Goal: Task Accomplishment & Management: Complete application form

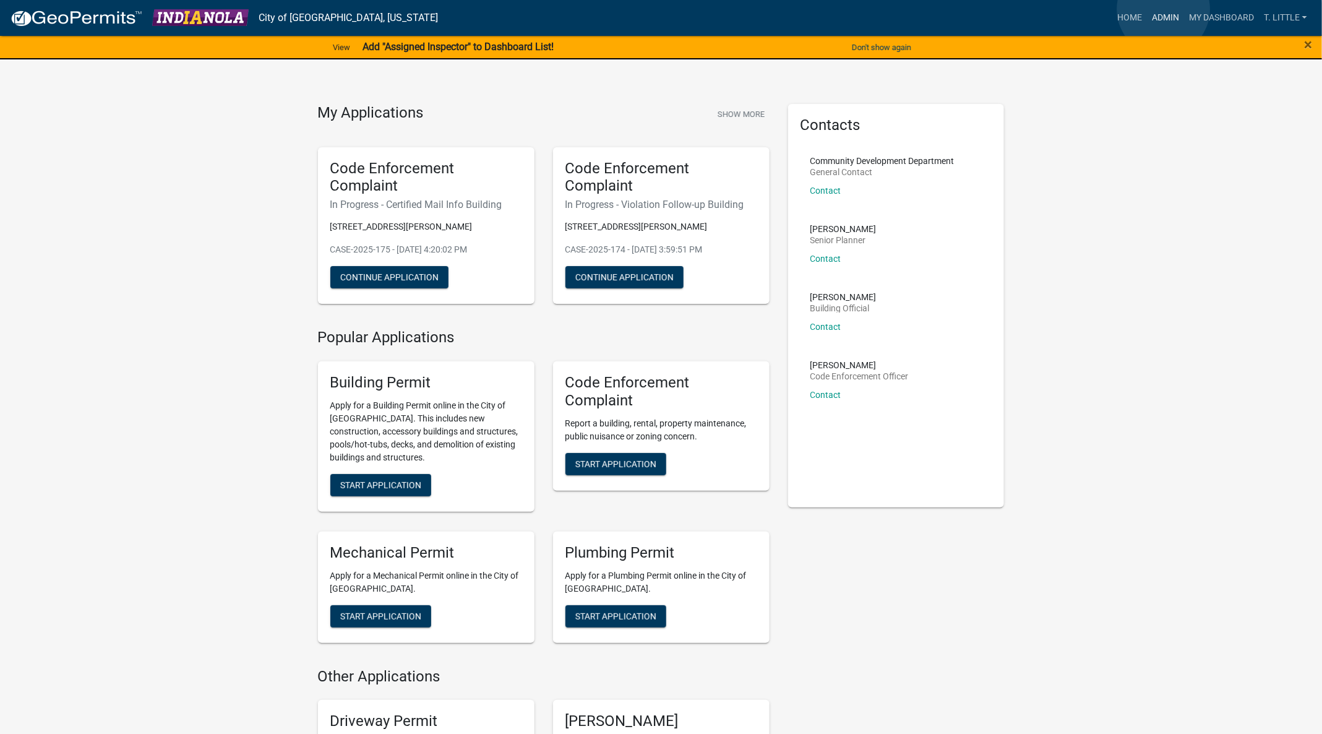
click at [1164, 9] on link "Admin" at bounding box center [1165, 18] width 37 height 24
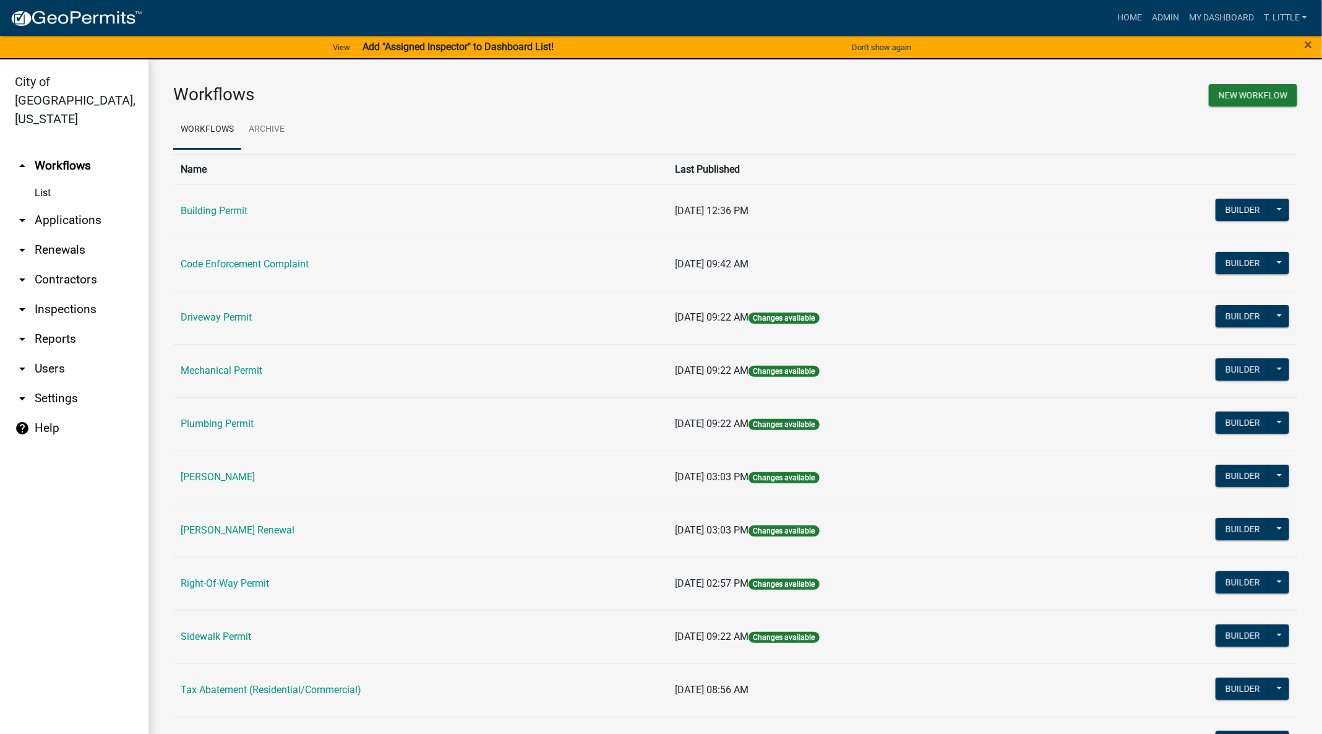
click at [221, 203] on td "Building Permit" at bounding box center [420, 210] width 494 height 53
click at [215, 212] on link "Building Permit" at bounding box center [214, 211] width 67 height 12
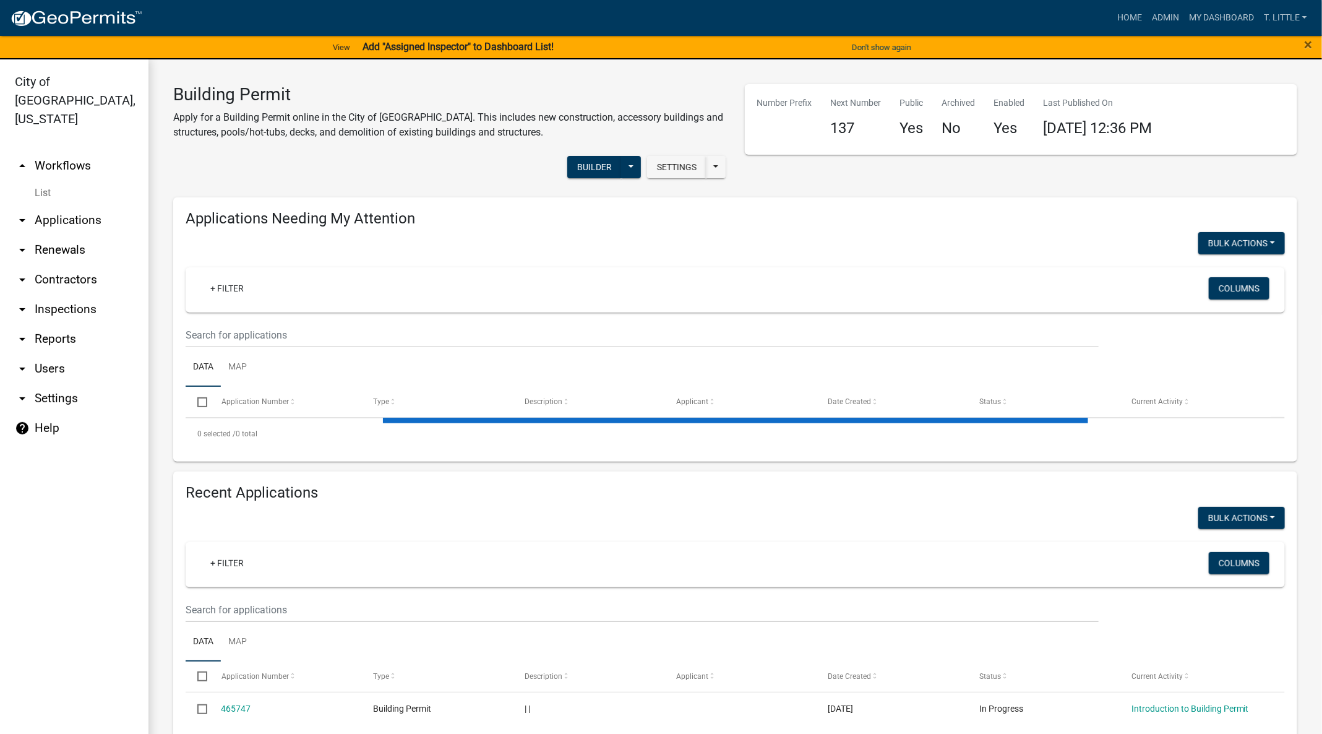
select select "3: 100"
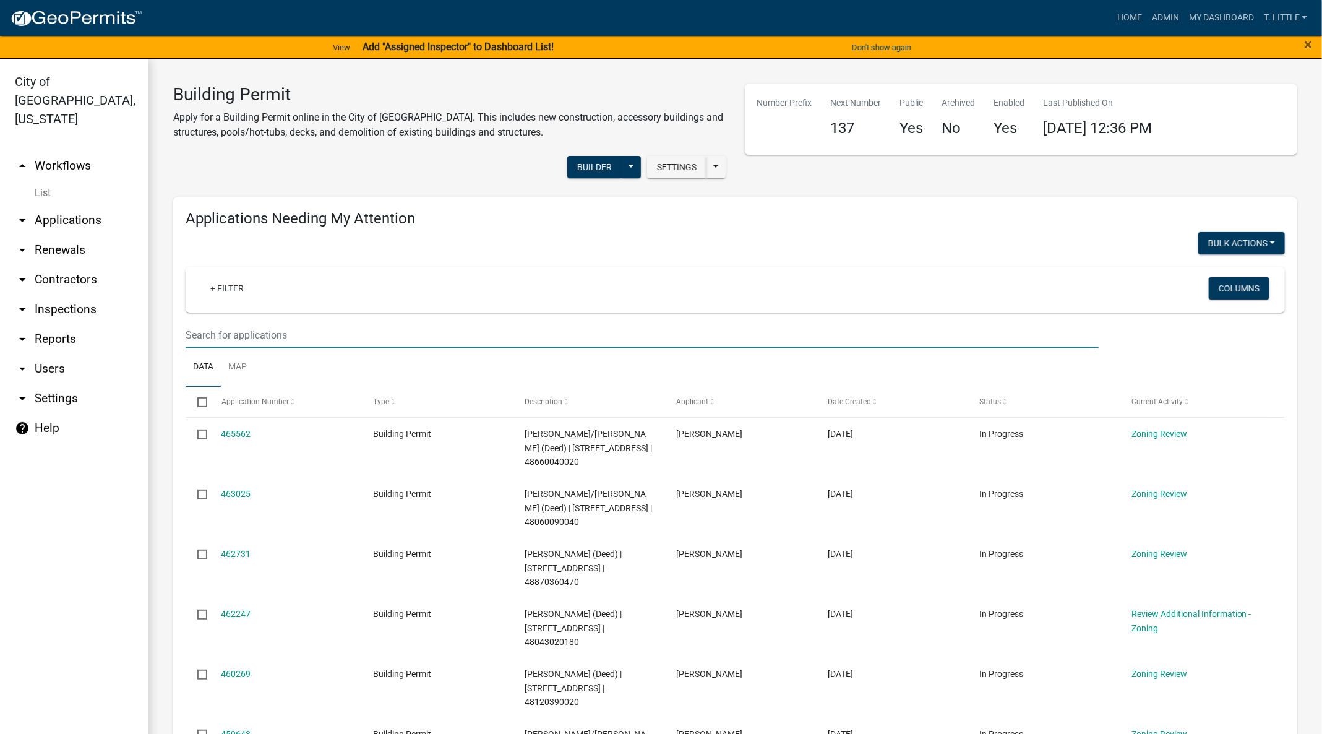
click at [514, 336] on input "text" at bounding box center [642, 334] width 913 height 25
type input "[PERSON_NAME]"
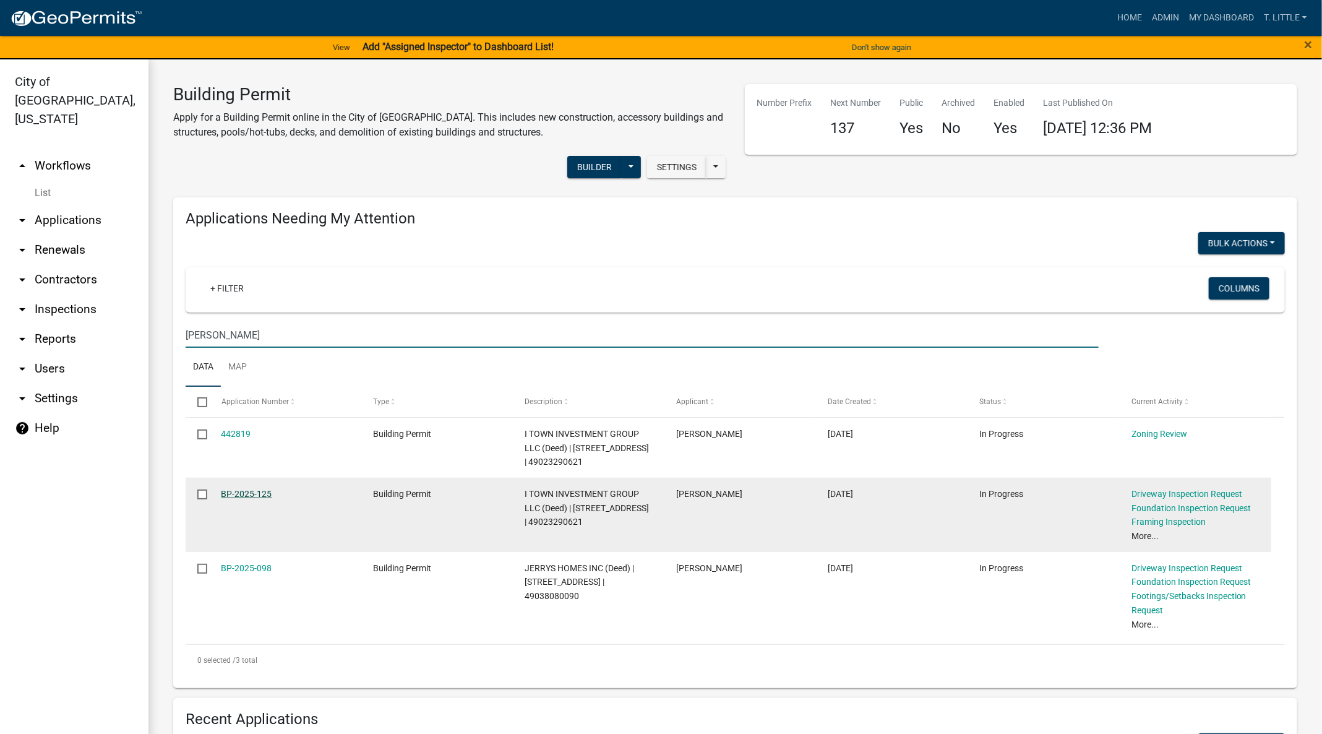
click at [251, 494] on link "BP-2025-125" at bounding box center [247, 494] width 51 height 10
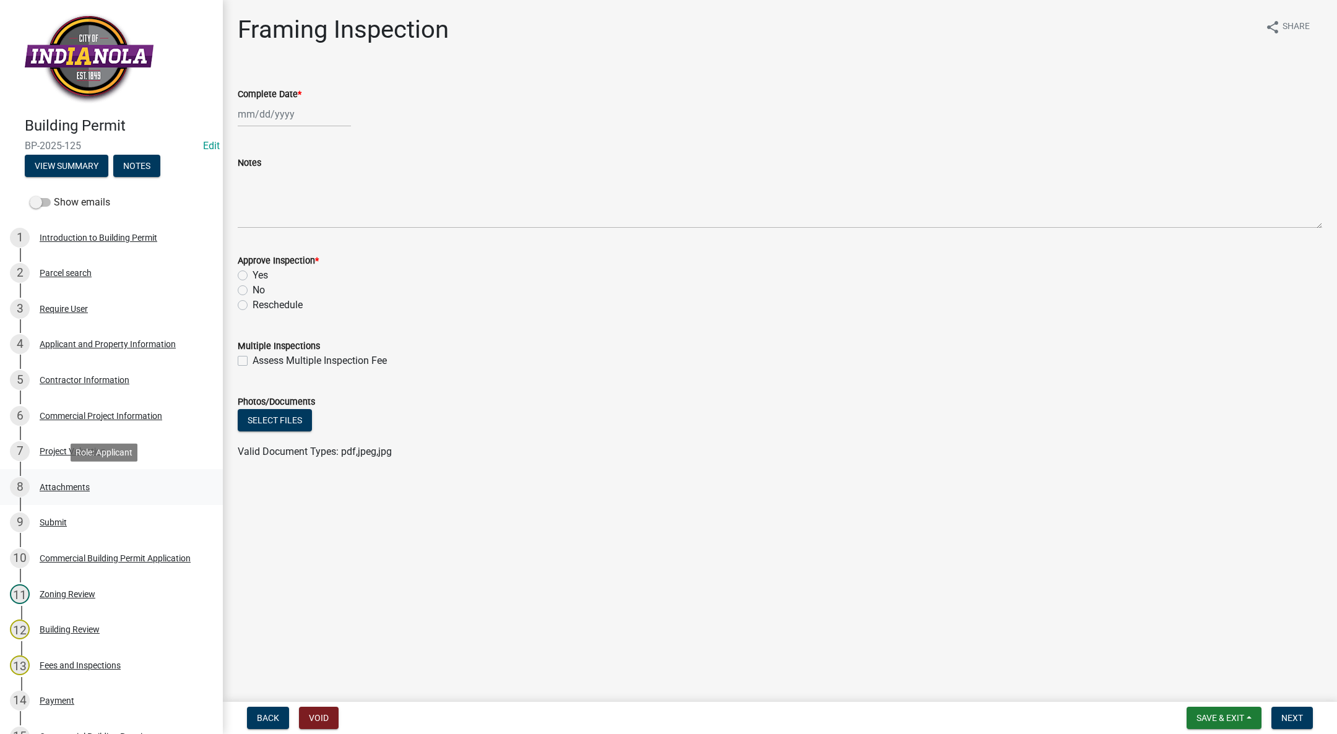
click at [75, 485] on div "Attachments" at bounding box center [65, 487] width 50 height 9
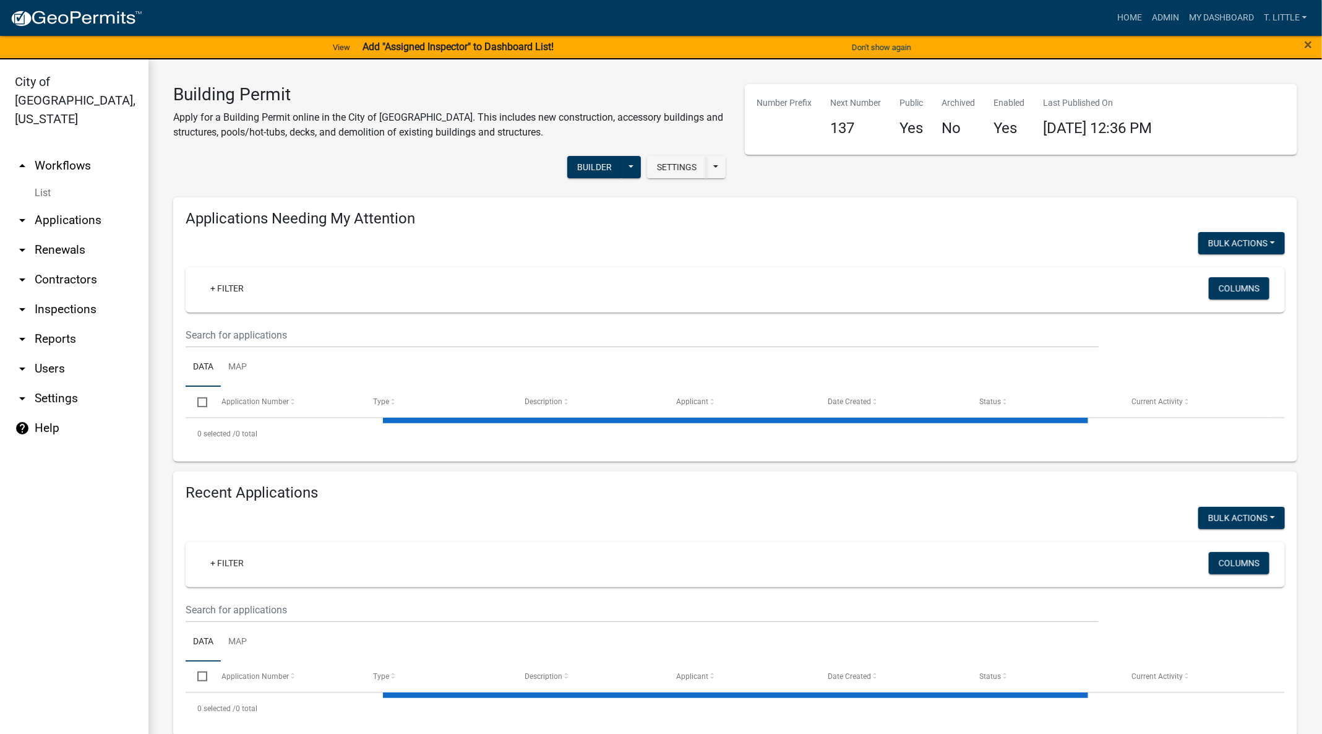
select select "3: 100"
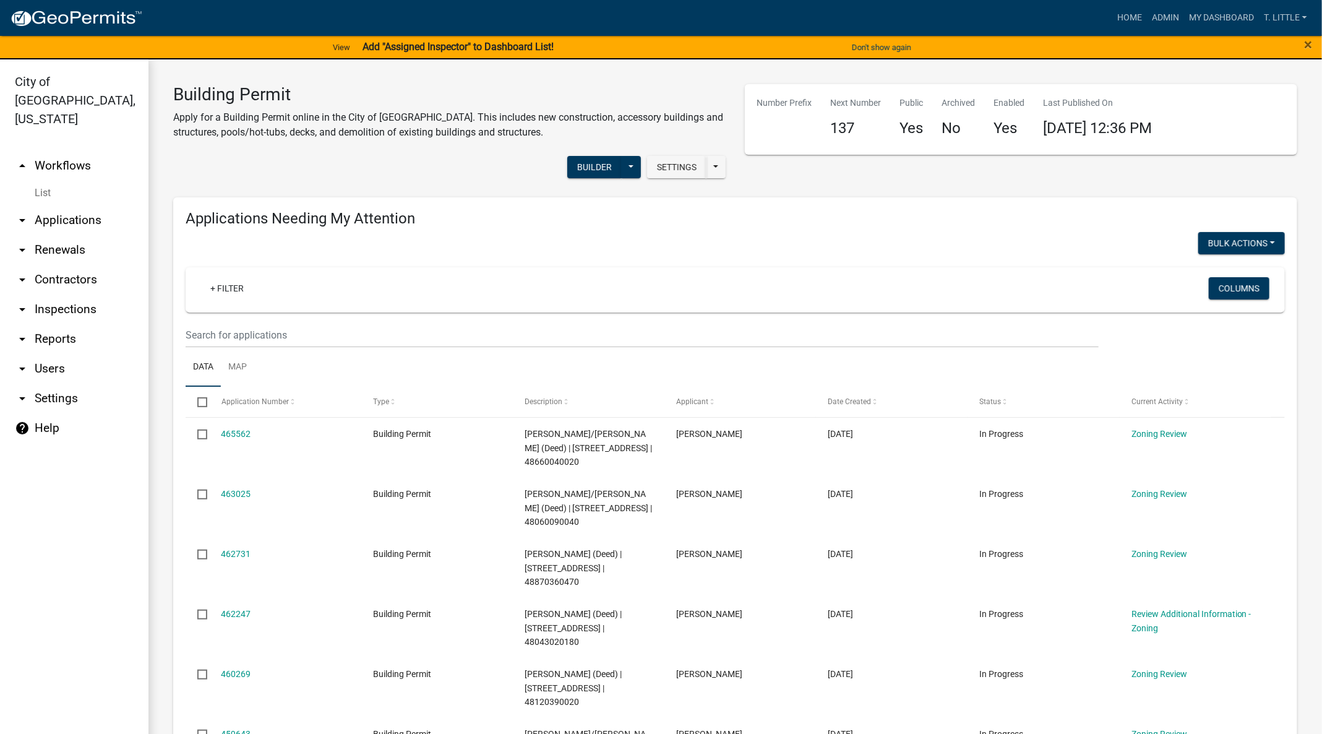
click at [587, 312] on wm-filter-builder "+ Filter Columns" at bounding box center [736, 307] width 1100 height 80
click at [579, 323] on input "text" at bounding box center [642, 334] width 913 height 25
type input "[PERSON_NAME]"
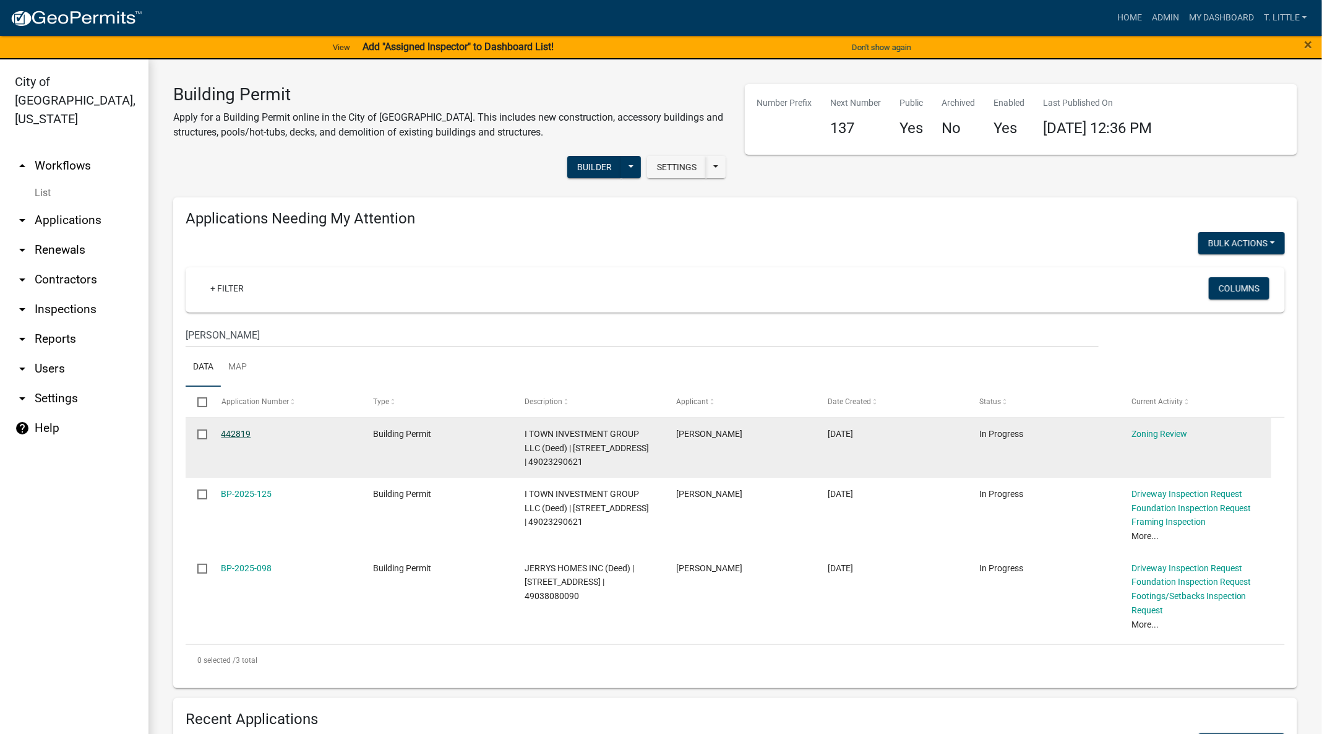
click at [241, 431] on link "442819" at bounding box center [237, 434] width 30 height 10
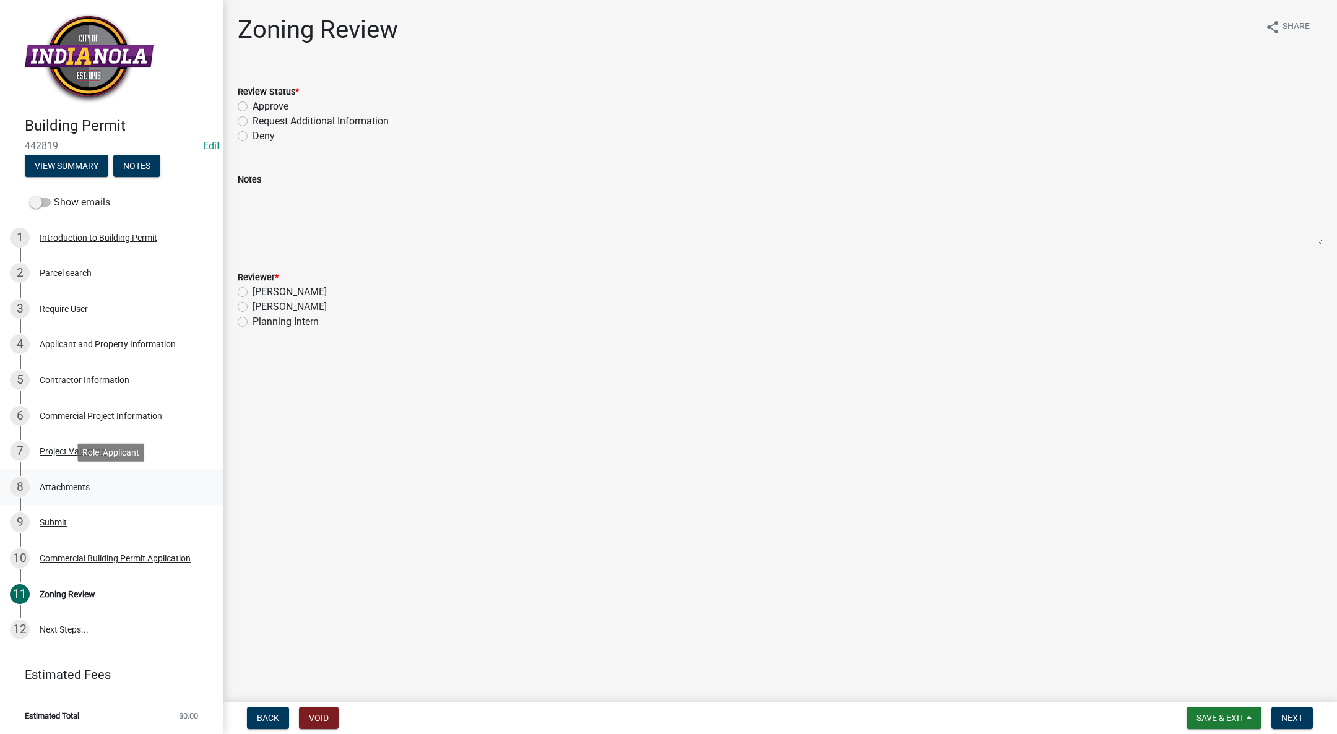
click at [48, 483] on div "Attachments" at bounding box center [65, 487] width 50 height 9
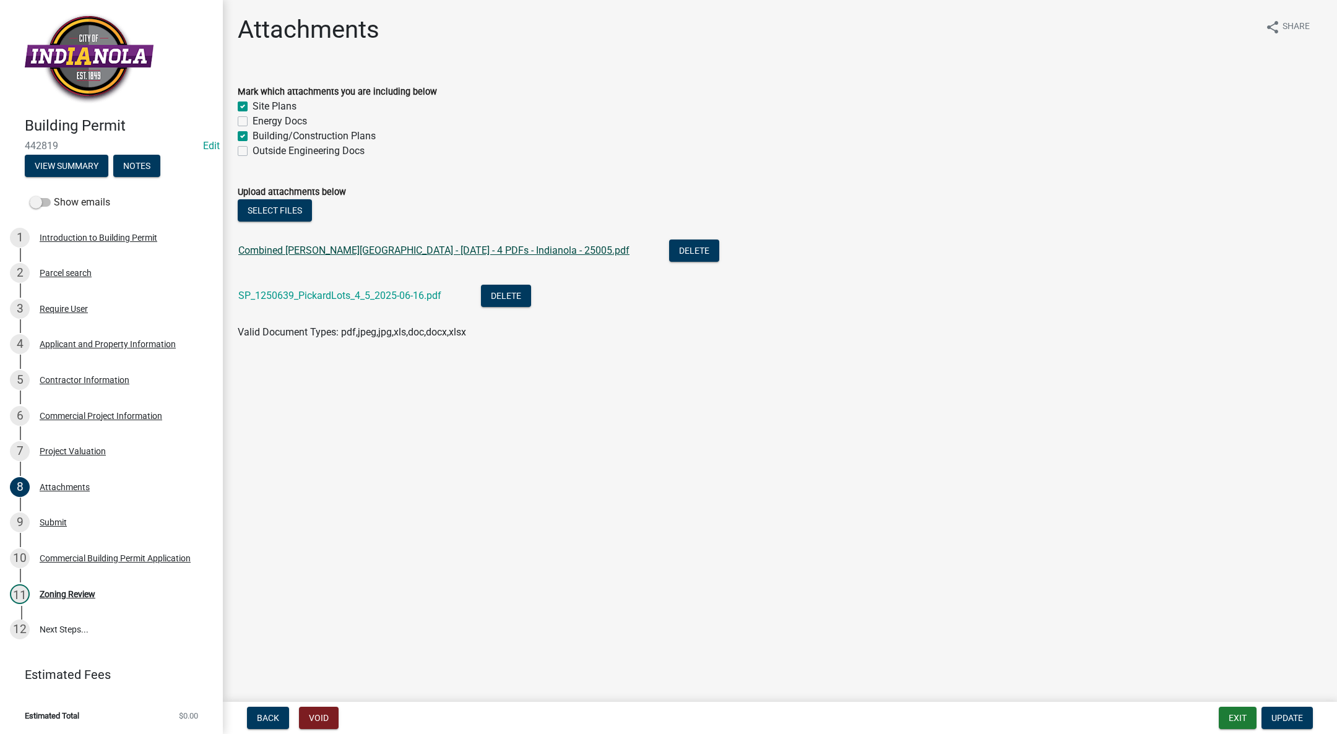
click at [304, 251] on link "Combined [PERSON_NAME][GEOGRAPHIC_DATA] - [DATE] - 4 PDFs - Indianola - 25005.p…" at bounding box center [433, 250] width 391 height 12
click at [1244, 712] on button "Exit" at bounding box center [1237, 718] width 38 height 22
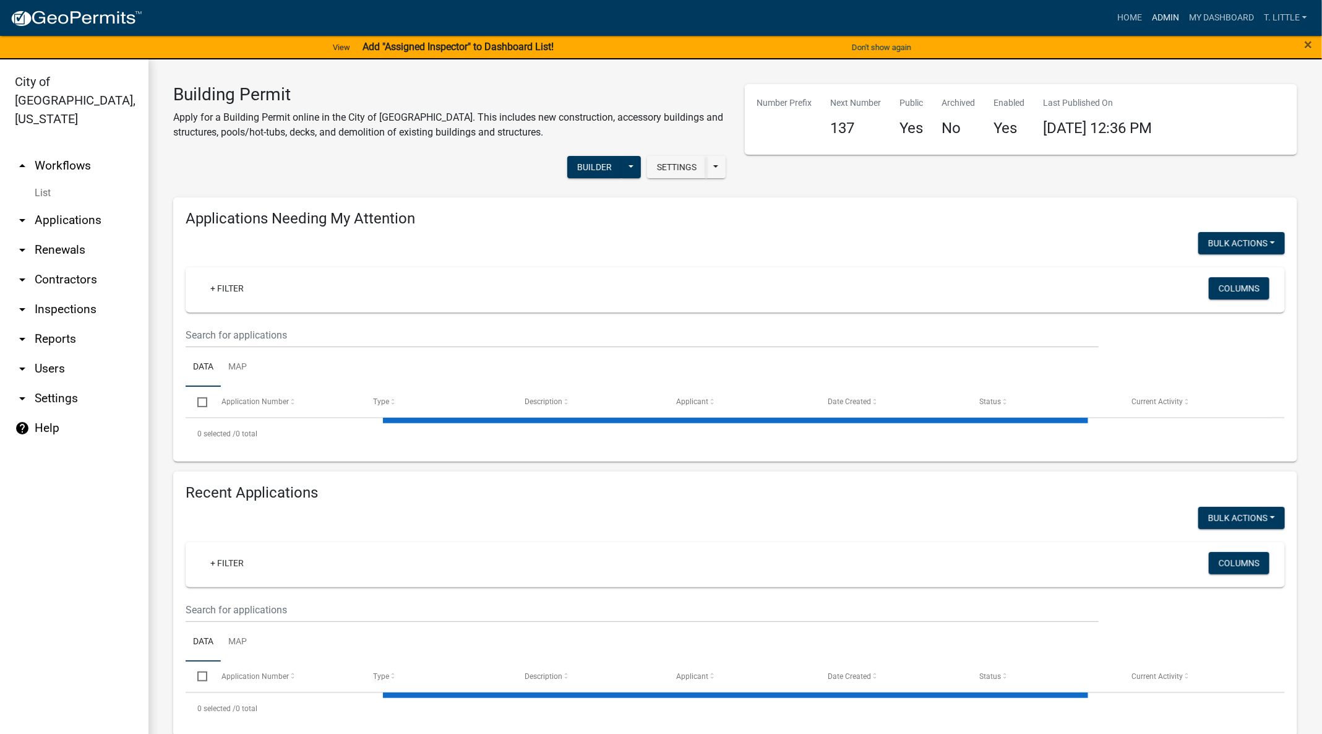
select select "3: 100"
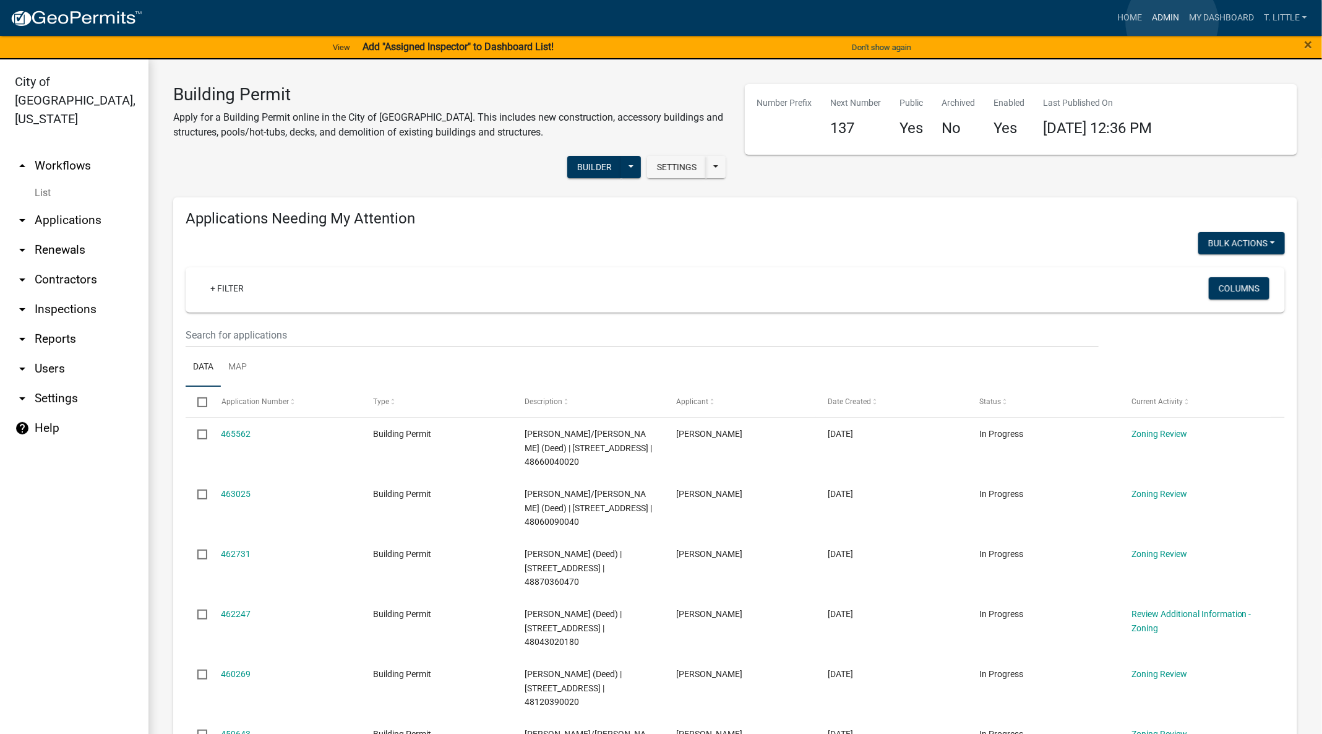
click at [1173, 22] on link "Admin" at bounding box center [1165, 18] width 37 height 24
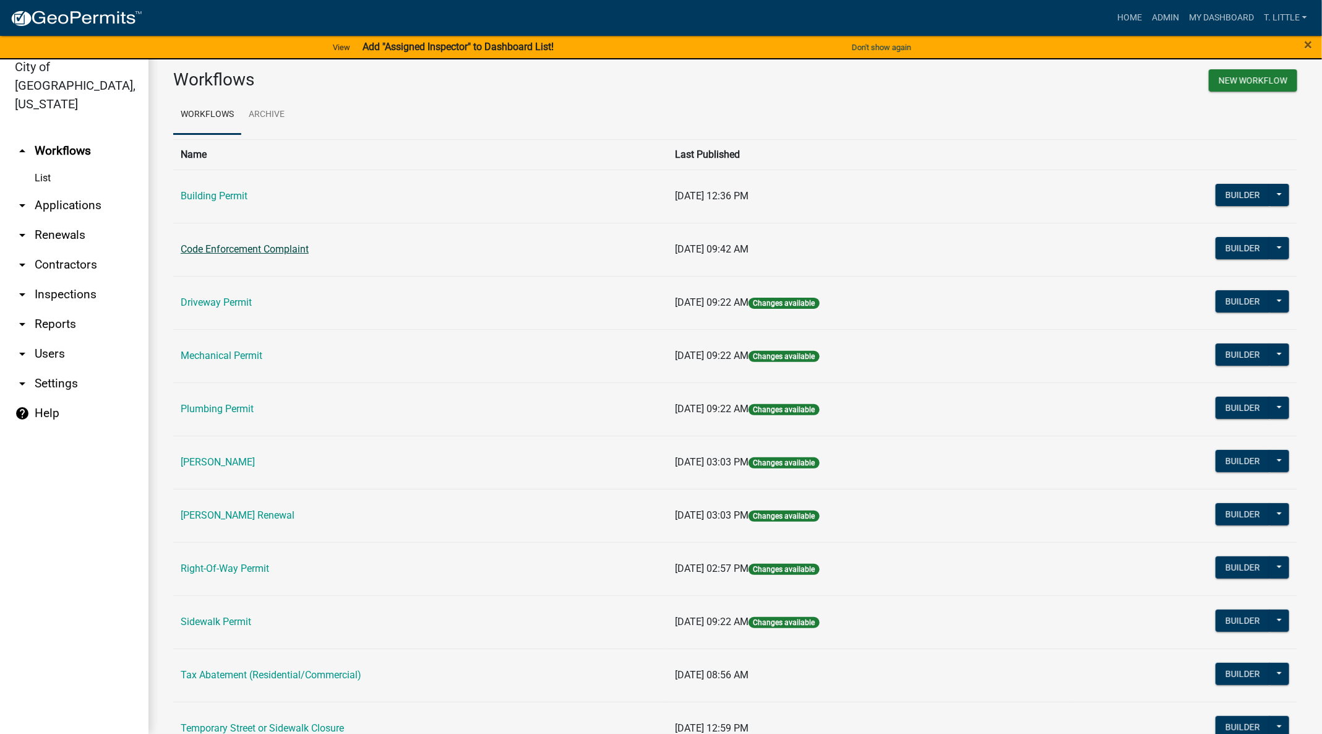
click at [232, 251] on link "Code Enforcement Complaint" at bounding box center [245, 249] width 128 height 12
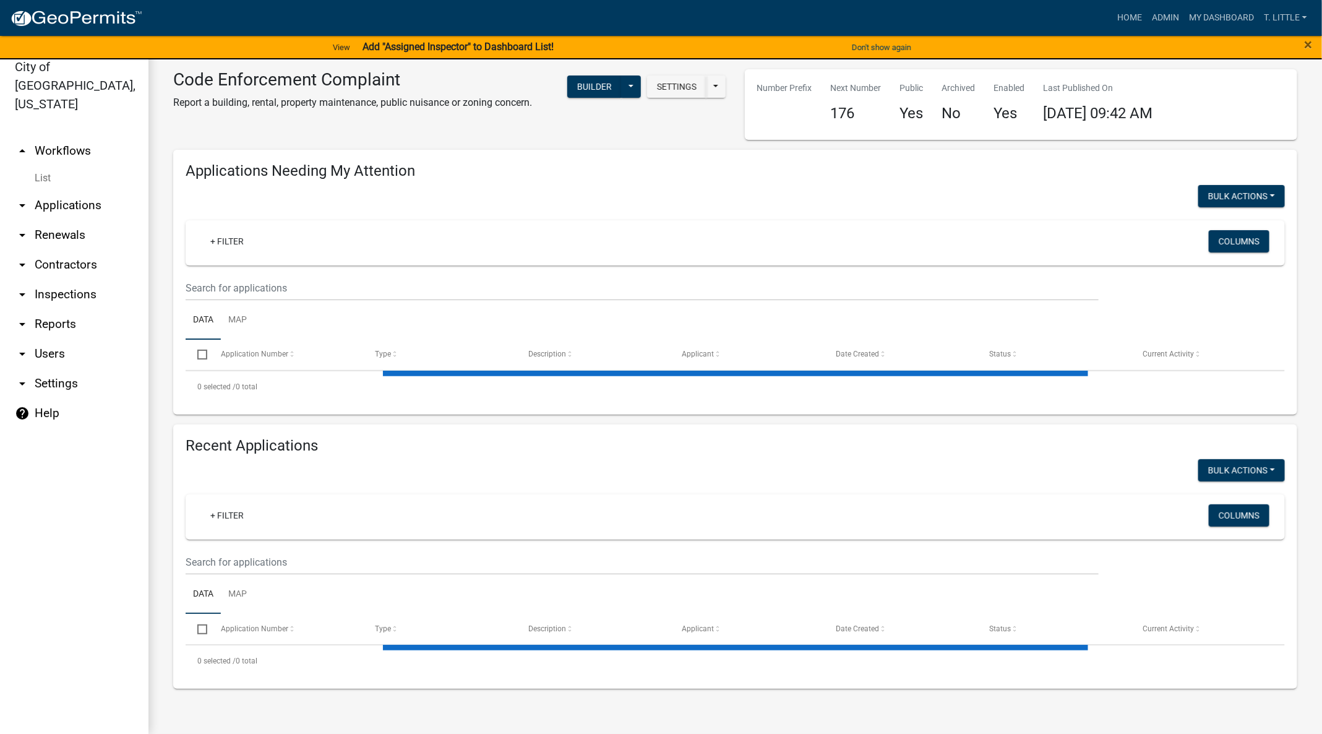
select select "3: 100"
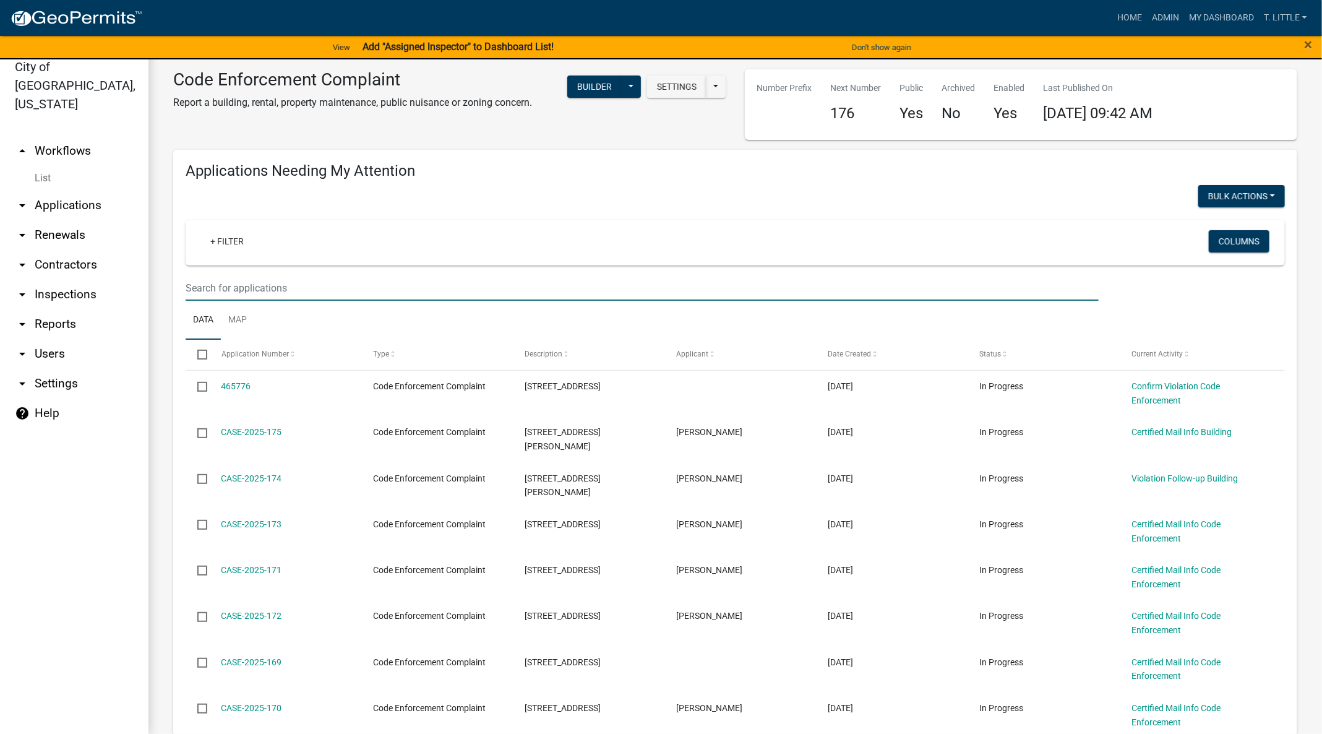
click at [284, 285] on input "text" at bounding box center [642, 287] width 913 height 25
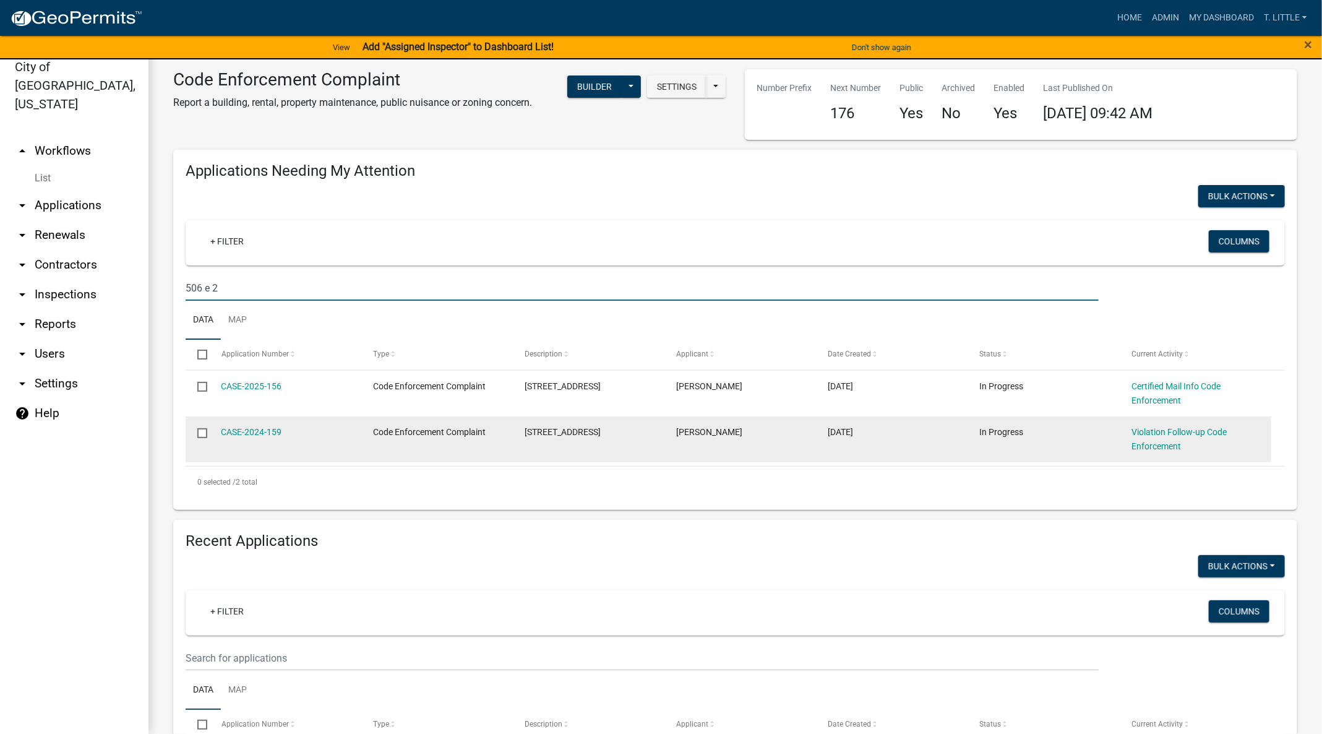
type input "506 e 2"
click at [269, 426] on div "CASE-2024-159" at bounding box center [286, 432] width 128 height 14
click at [262, 434] on link "CASE-2024-159" at bounding box center [252, 432] width 61 height 10
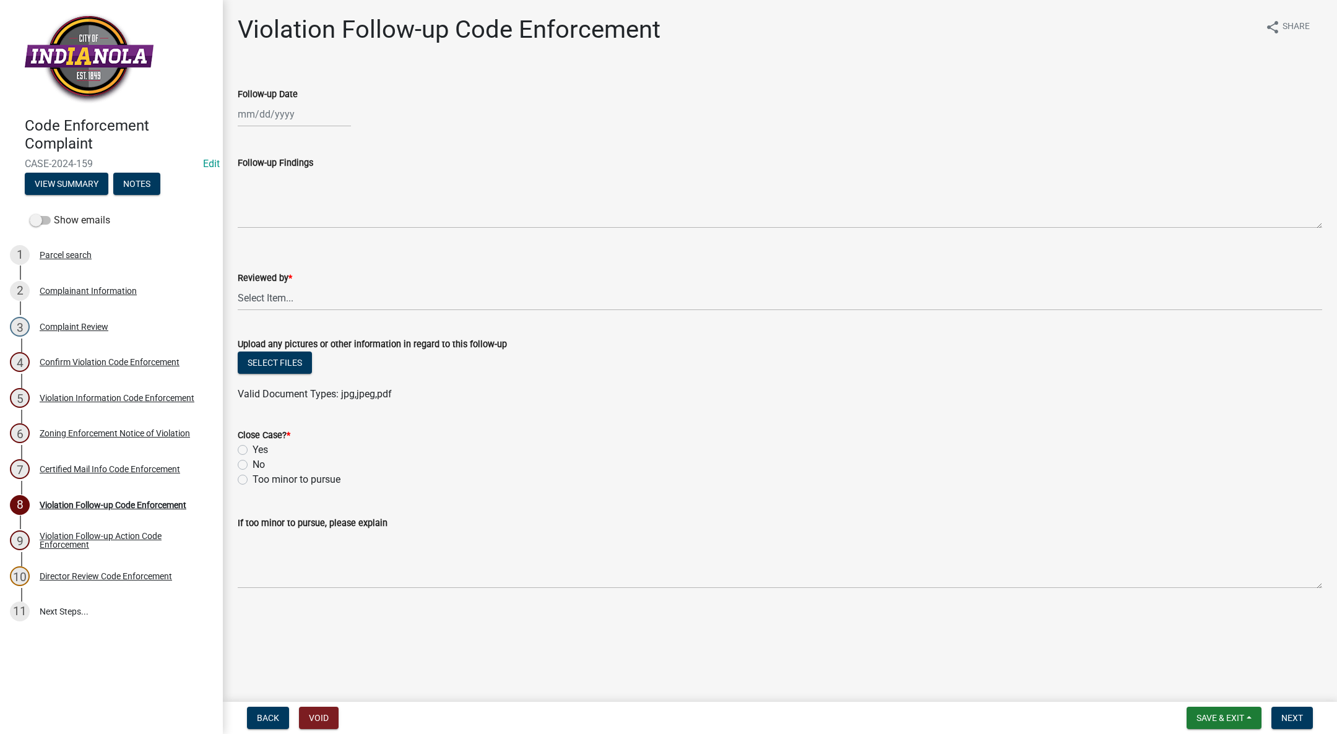
select select "8"
select select "2025"
click at [261, 111] on div "[PERSON_NAME] Feb Mar Apr [PERSON_NAME][DATE] Oct Nov [DATE] 1526 1527 1528 152…" at bounding box center [294, 113] width 113 height 25
click at [268, 236] on div "19" at bounding box center [270, 240] width 20 height 20
type input "[DATE]"
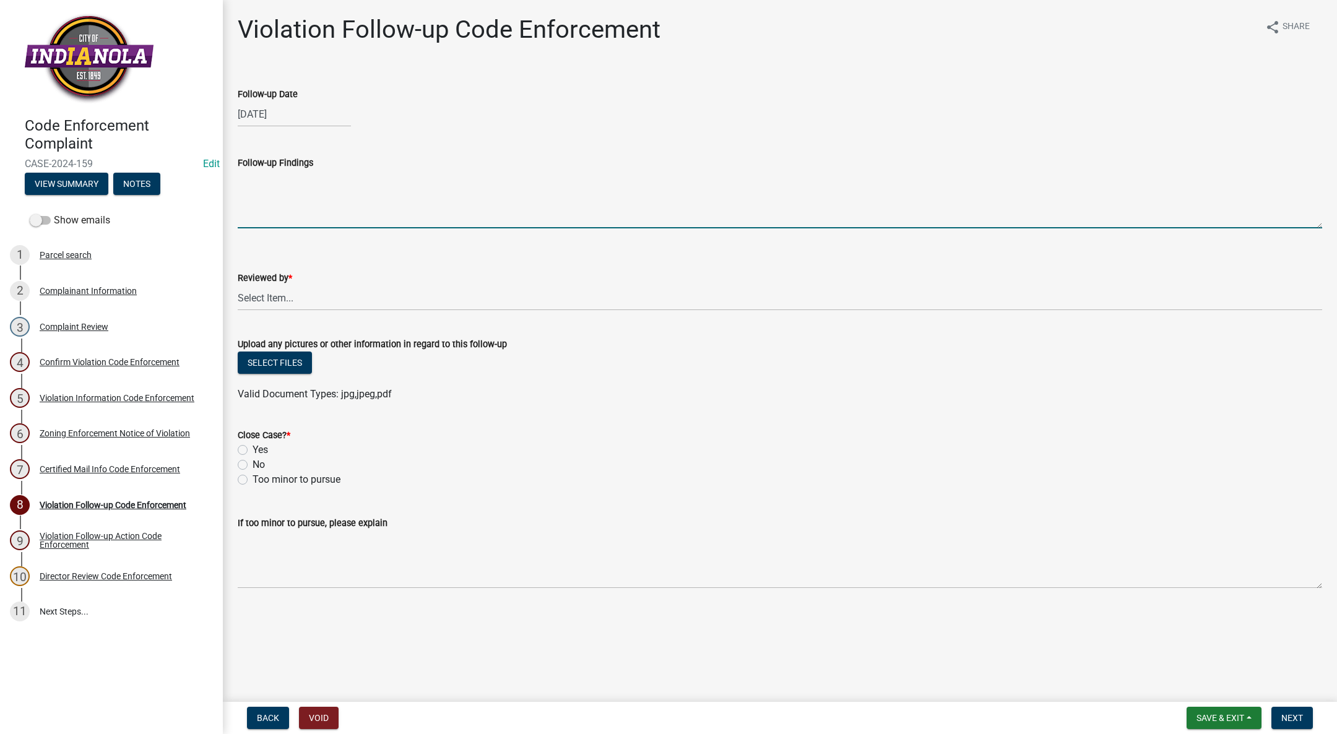
click at [286, 194] on textarea "Follow-up Findings" at bounding box center [780, 199] width 1084 height 58
drag, startPoint x: 347, startPoint y: 182, endPoint x: 354, endPoint y: 182, distance: 7.4
click at [347, 181] on textarea "Sign has been removed and junk/debris has been removed" at bounding box center [780, 199] width 1084 height 58
type textarea "Sign and junk/debris has been removed"
click at [248, 295] on select "Select Item... [PERSON_NAME] [PERSON_NAME] [PERSON_NAME] Other" at bounding box center [780, 297] width 1084 height 25
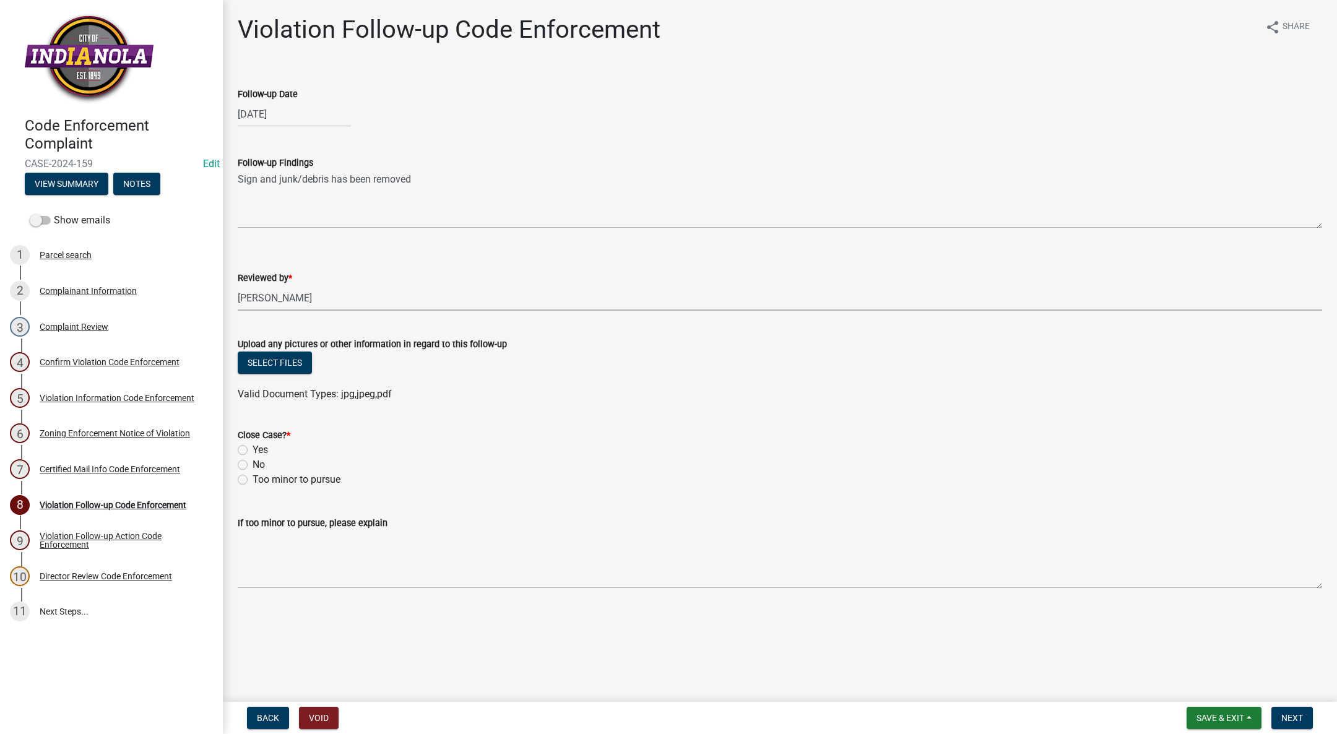
click at [238, 285] on select "Select Item... [PERSON_NAME] [PERSON_NAME] [PERSON_NAME] Other" at bounding box center [780, 297] width 1084 height 25
select select "017ac117-bf2b-4859-b4d0-b270a33394aa"
click at [252, 449] on label "Yes" at bounding box center [259, 449] width 15 height 15
click at [252, 449] on input "Yes" at bounding box center [256, 446] width 8 height 8
radio input "true"
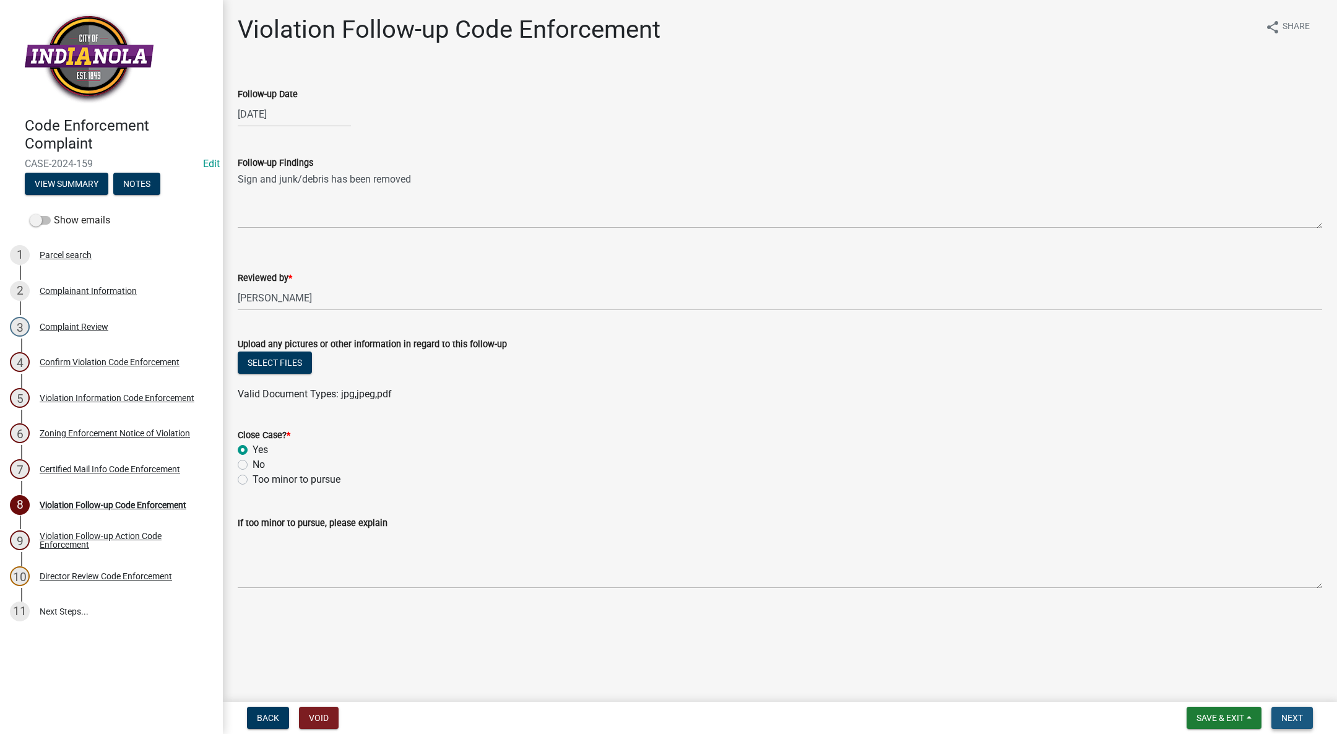
click at [1295, 715] on span "Next" at bounding box center [1292, 718] width 22 height 10
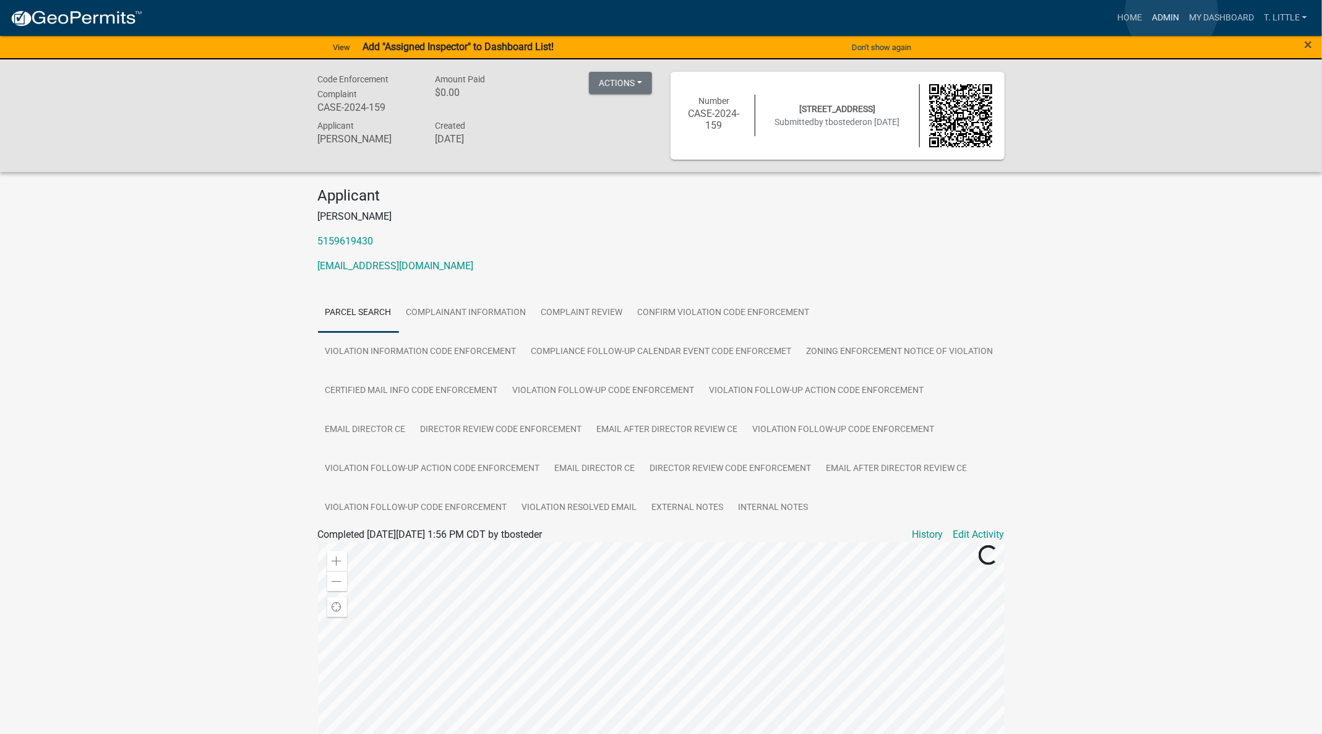
click at [1172, 12] on link "Admin" at bounding box center [1165, 18] width 37 height 24
